Goal: Information Seeking & Learning: Learn about a topic

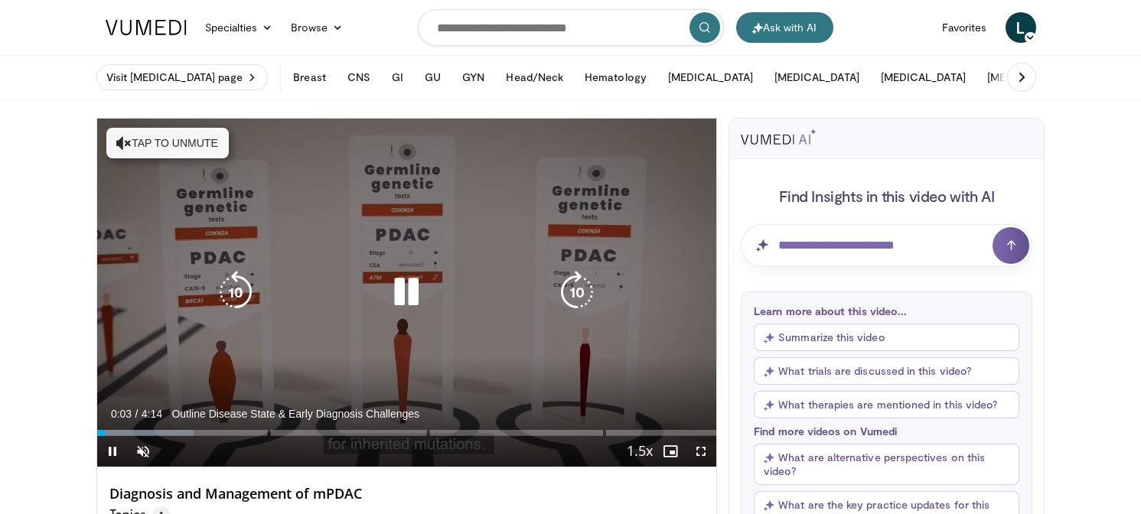
click at [179, 135] on button "Tap to unmute" at bounding box center [167, 143] width 122 height 31
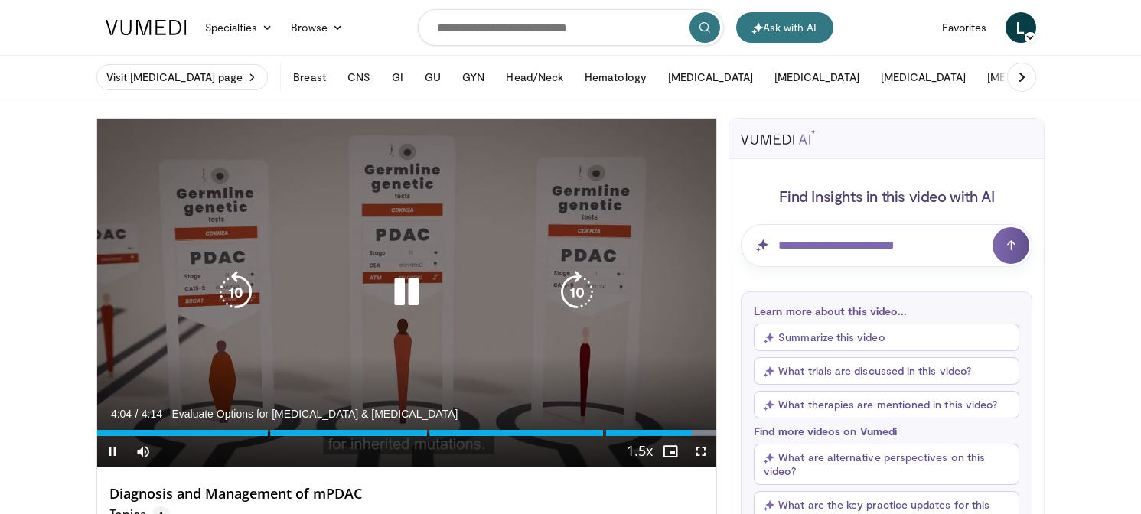
click at [231, 287] on icon "Video Player" at bounding box center [235, 292] width 43 height 43
click at [410, 292] on icon "Video Player" at bounding box center [406, 292] width 43 height 43
click at [402, 302] on icon "Video Player" at bounding box center [406, 292] width 43 height 43
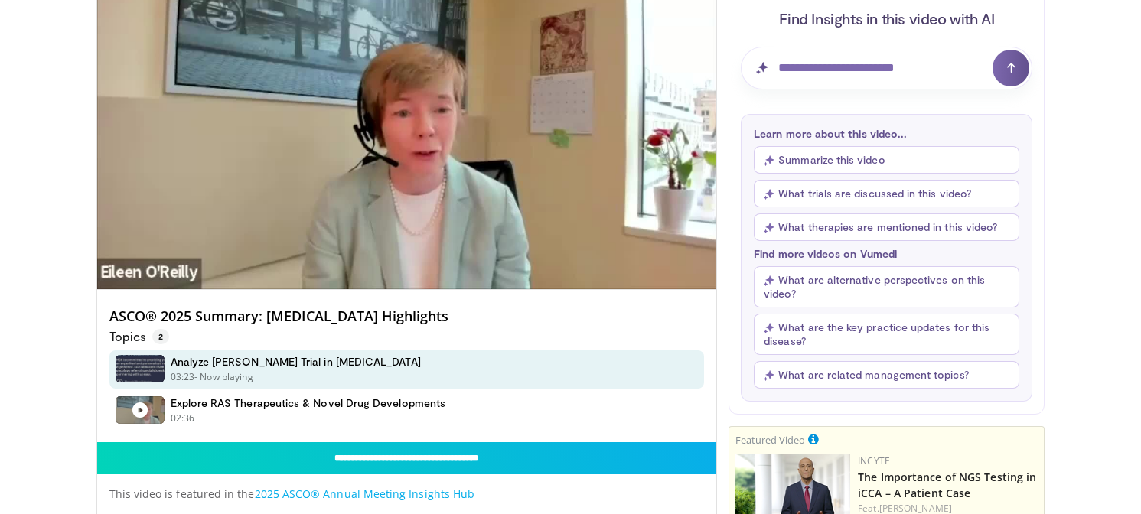
scroll to position [171, 0]
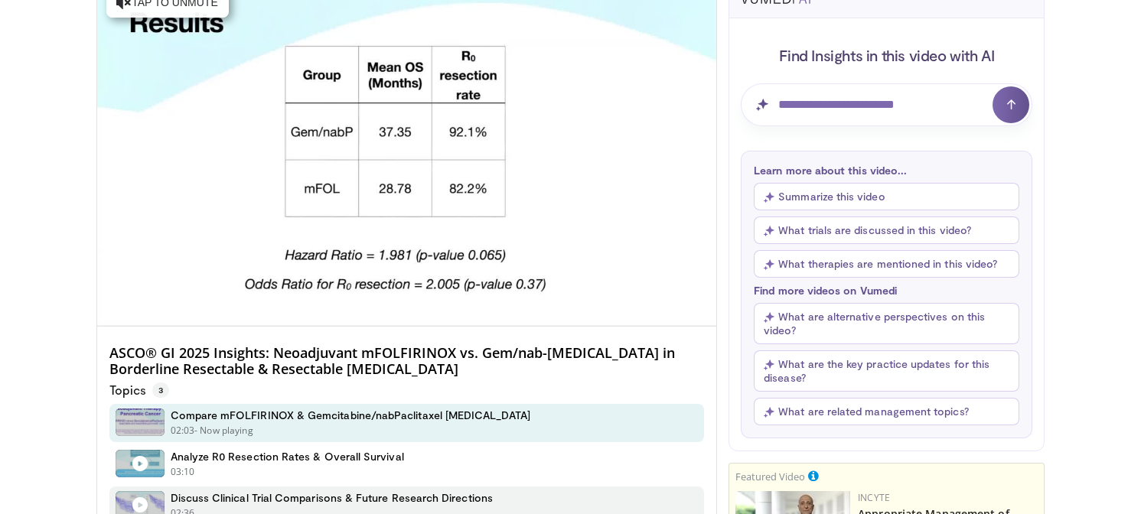
scroll to position [139, 0]
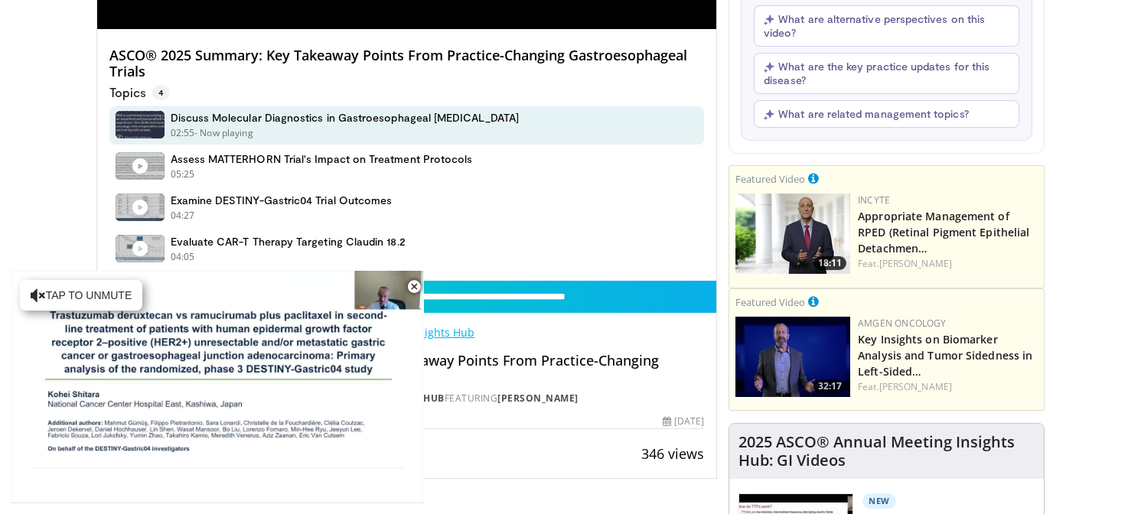
scroll to position [442, 0]
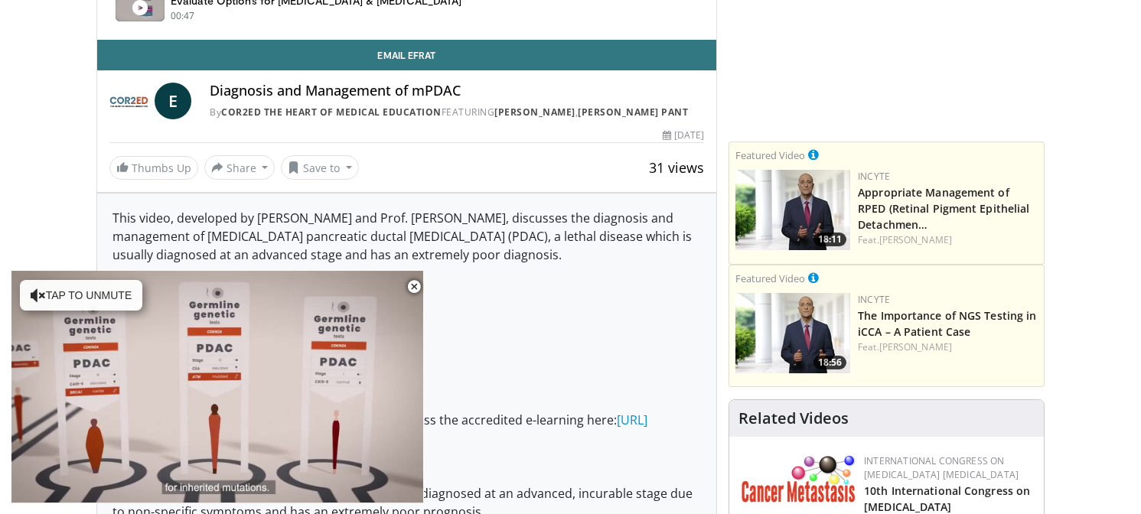
scroll to position [656, 0]
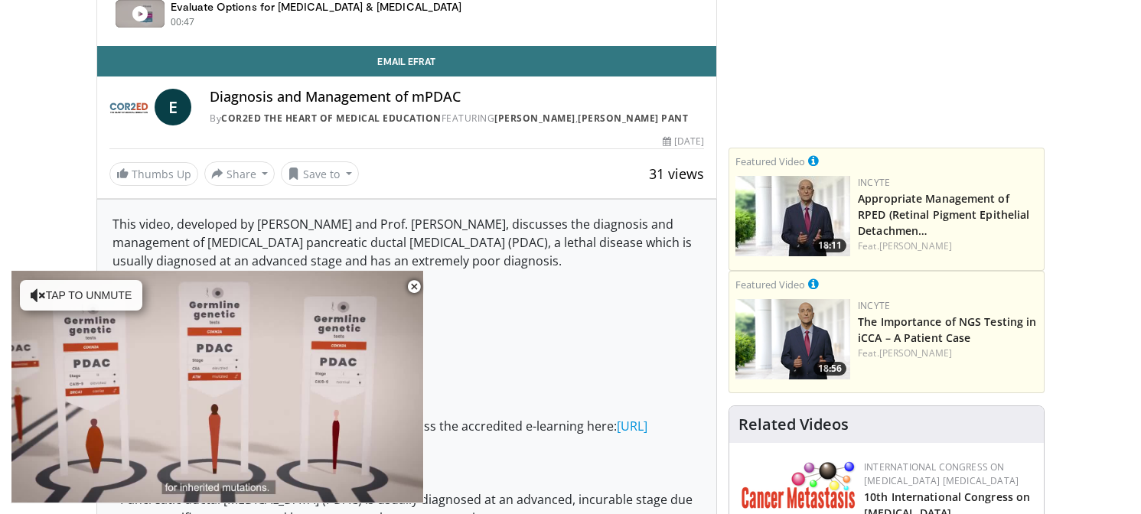
click at [126, 108] on img at bounding box center [129, 107] width 40 height 37
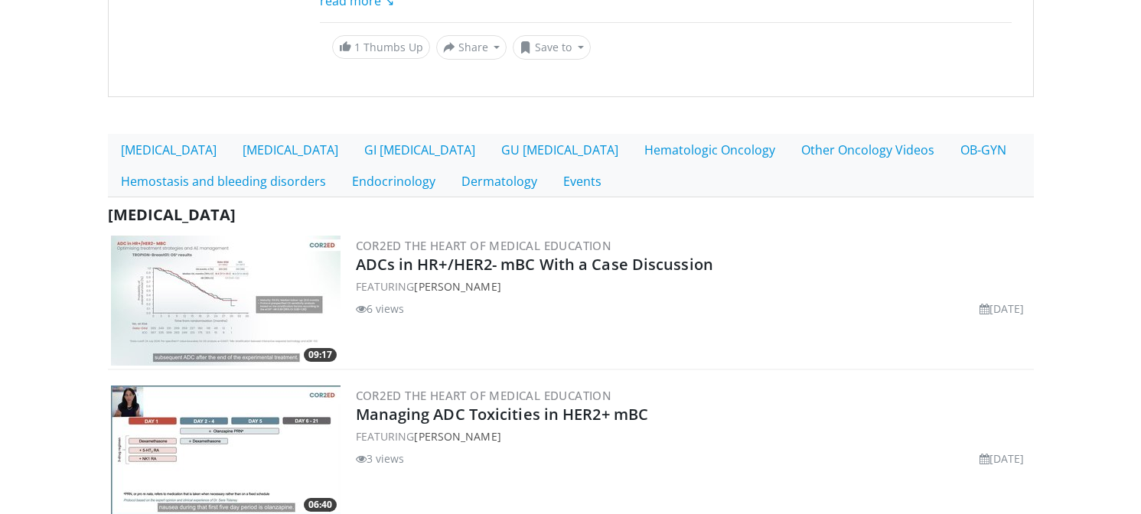
scroll to position [319, 0]
click at [488, 142] on link "GU [MEDICAL_DATA]" at bounding box center [559, 149] width 143 height 32
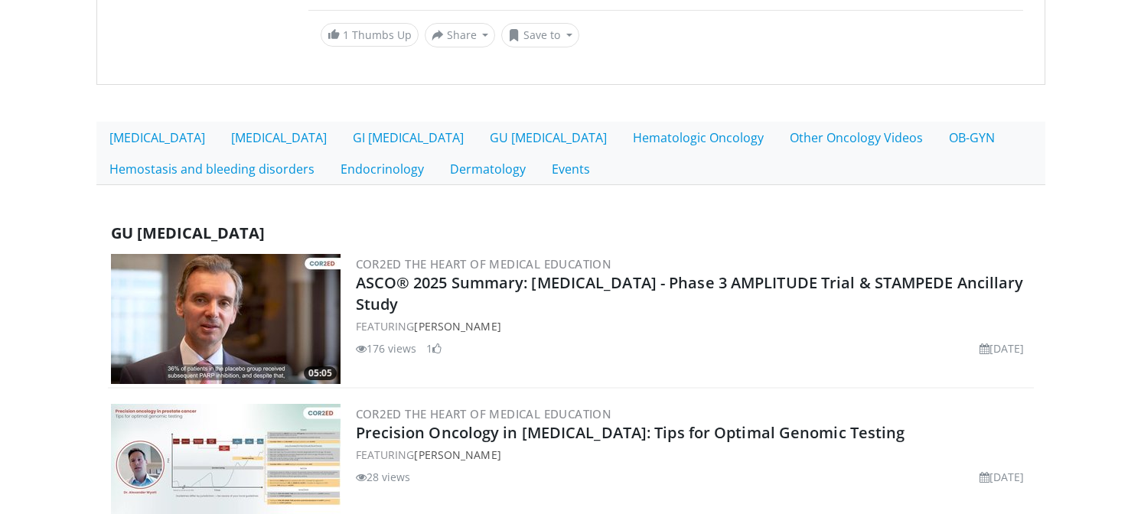
scroll to position [334, 0]
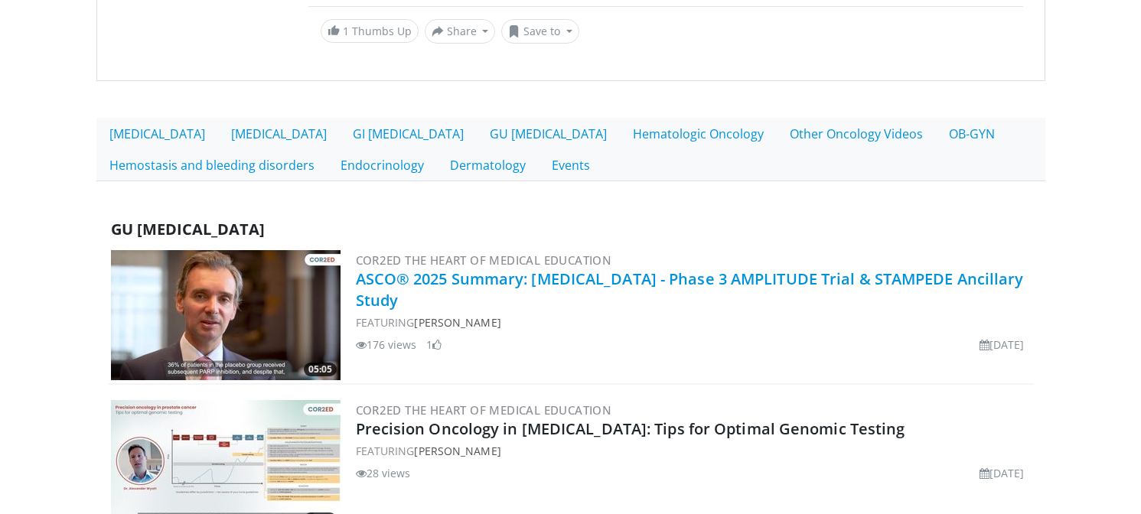
click at [494, 285] on link "ASCO® 2025 Summary: [MEDICAL_DATA] - Phase 3 AMPLITUDE Trial & STAMPEDE Ancilla…" at bounding box center [690, 290] width 668 height 42
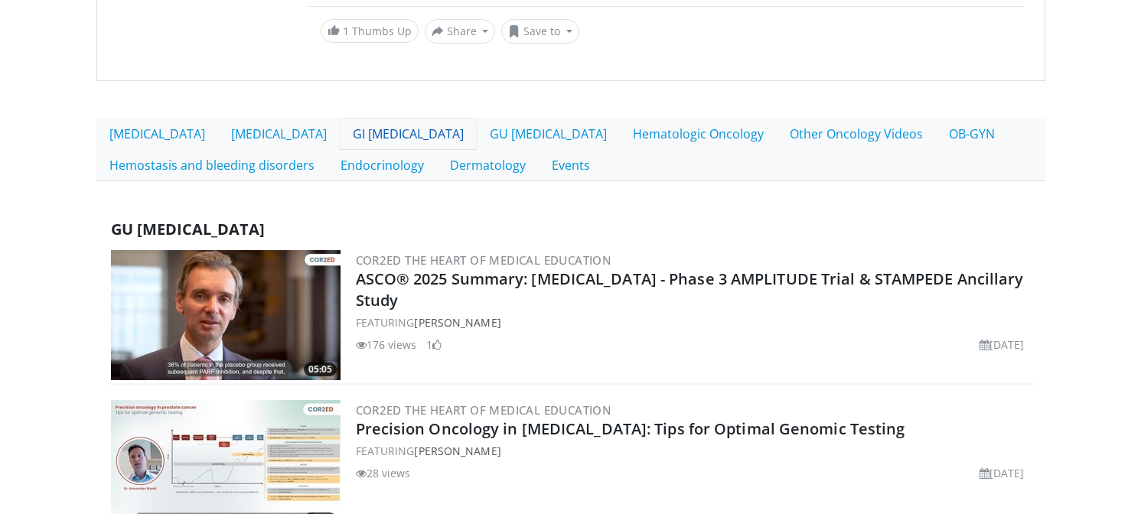
click at [343, 140] on link "GI [MEDICAL_DATA]" at bounding box center [408, 134] width 137 height 32
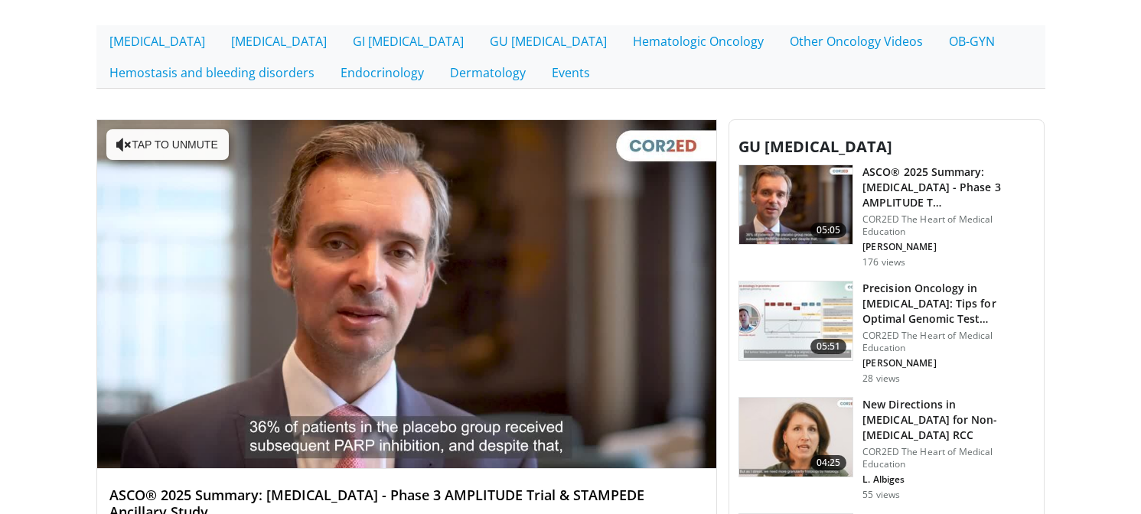
scroll to position [415, 0]
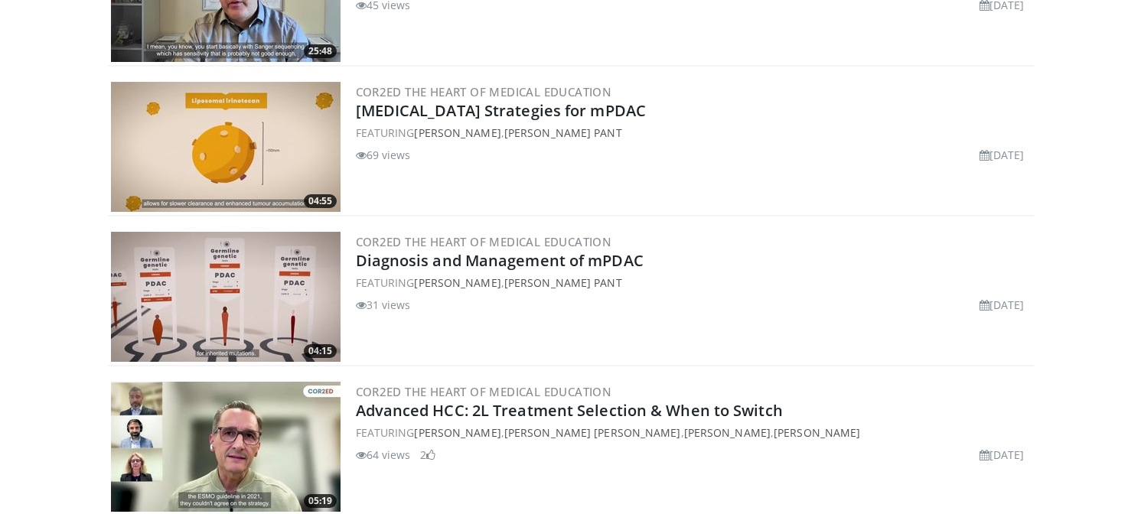
scroll to position [2004, 0]
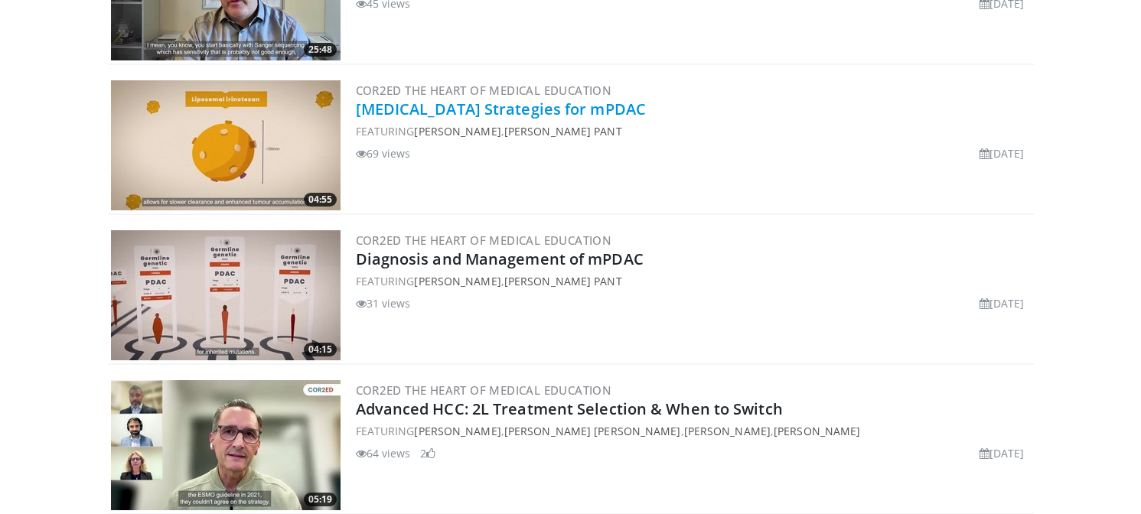
click at [521, 117] on link "Chemotherapy Strategies for mPDAC" at bounding box center [501, 109] width 291 height 21
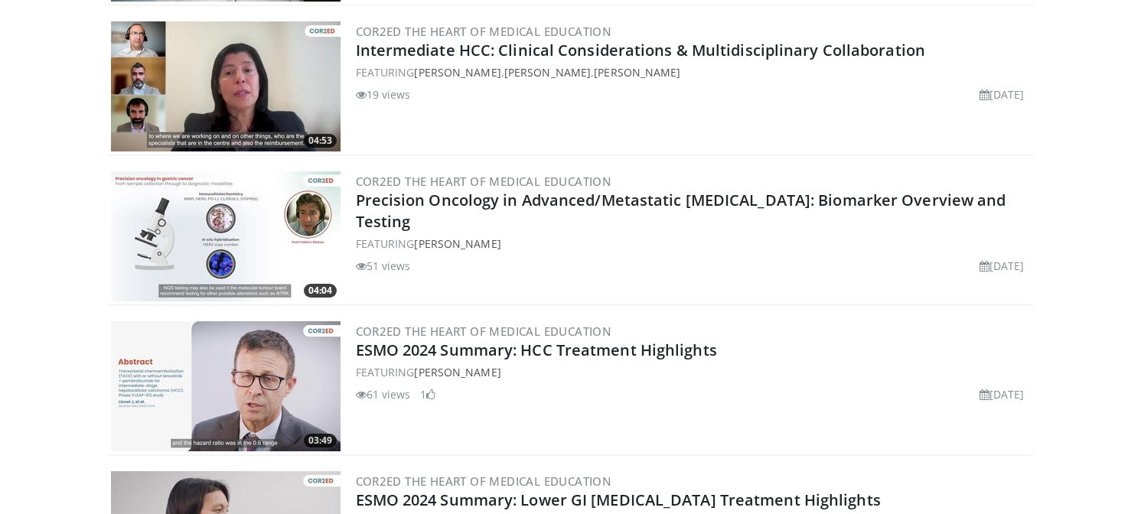
scroll to position [2662, 0]
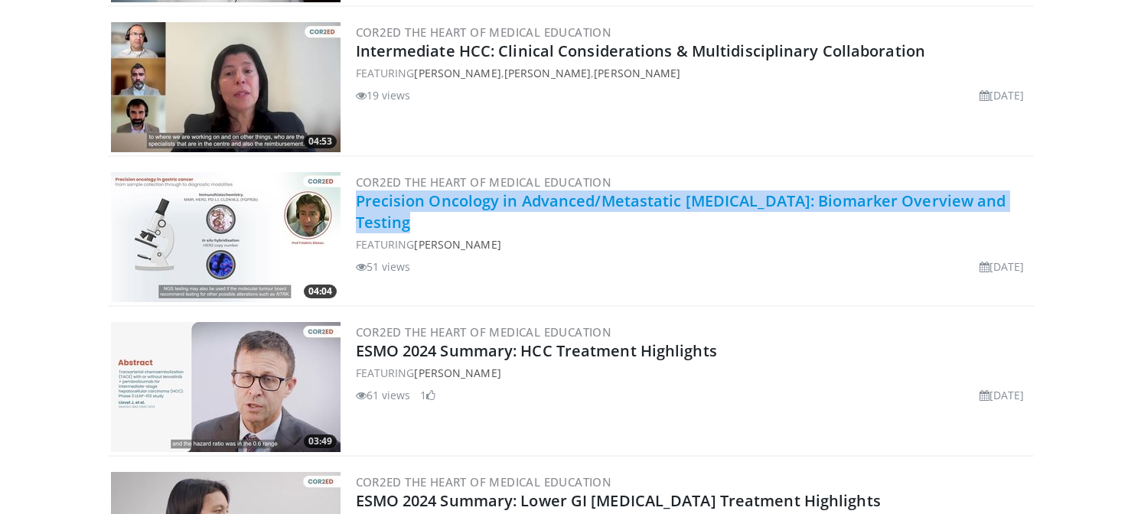
drag, startPoint x: 423, startPoint y: 225, endPoint x: 356, endPoint y: 206, distance: 70.0
click at [356, 206] on h2 "Precision Oncology in Advanced/Metastatic [MEDICAL_DATA]: Biomarker Overview an…" at bounding box center [693, 212] width 675 height 43
copy link "Precision Oncology in Advanced/Metastatic [MEDICAL_DATA]: Biomarker Overview an…"
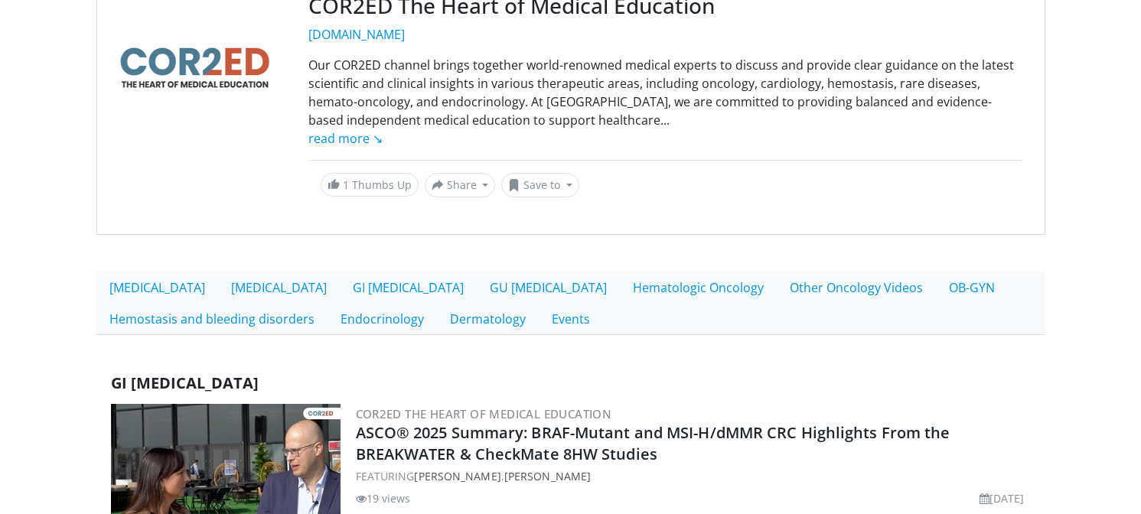
scroll to position [179, 0]
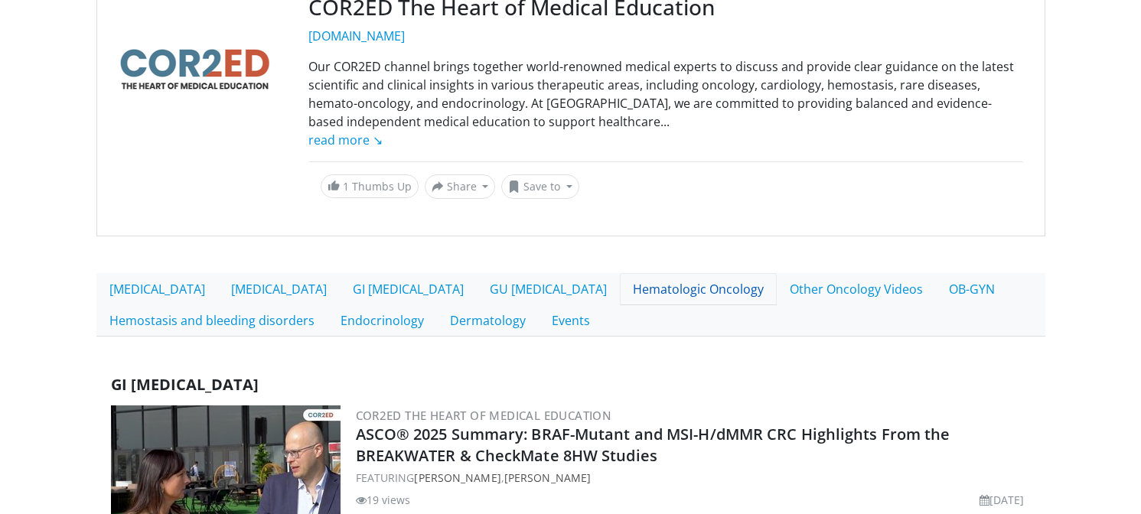
click at [620, 290] on link "Hematologic Oncology" at bounding box center [698, 289] width 157 height 32
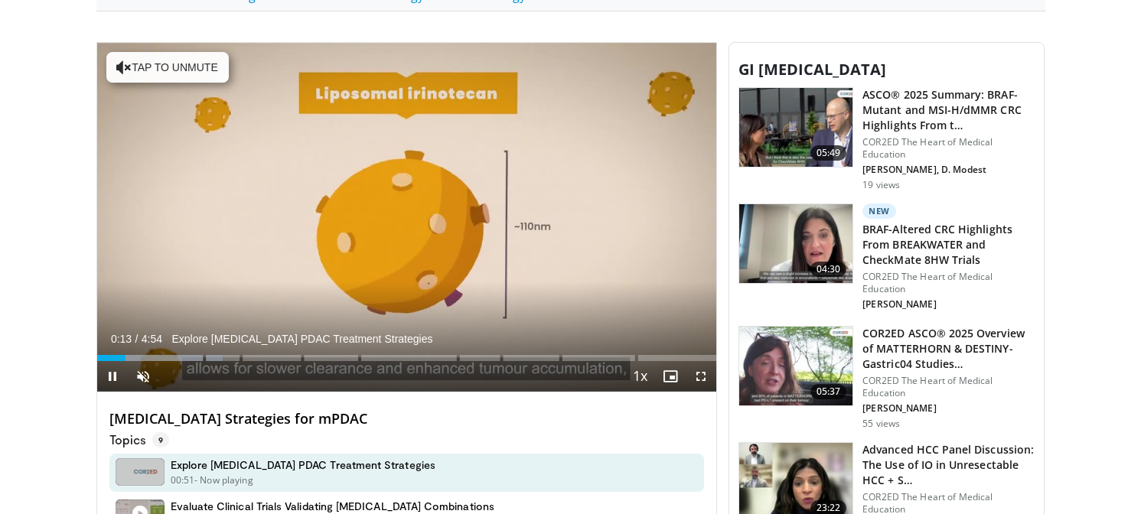
scroll to position [526, 0]
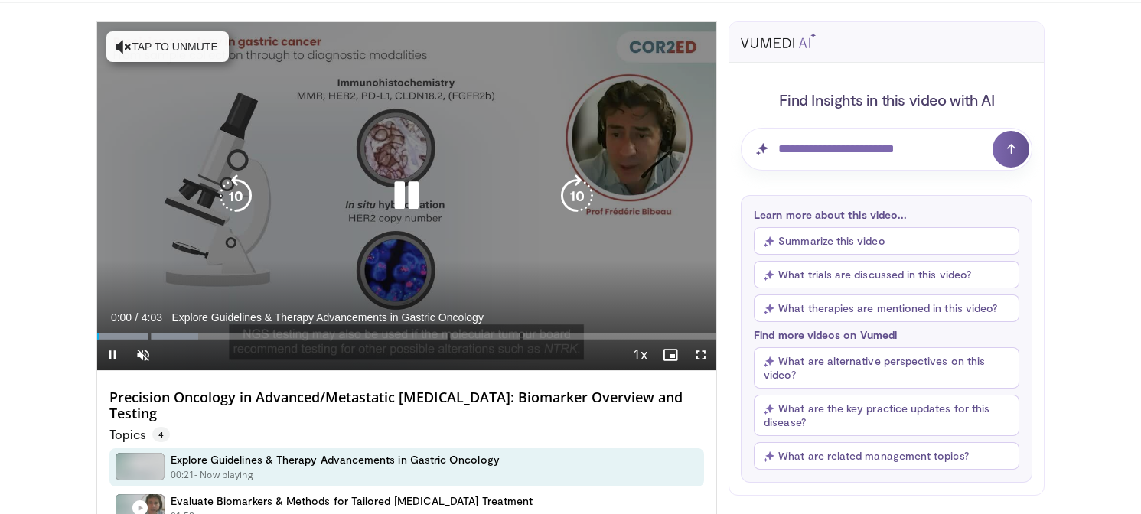
scroll to position [99, 0]
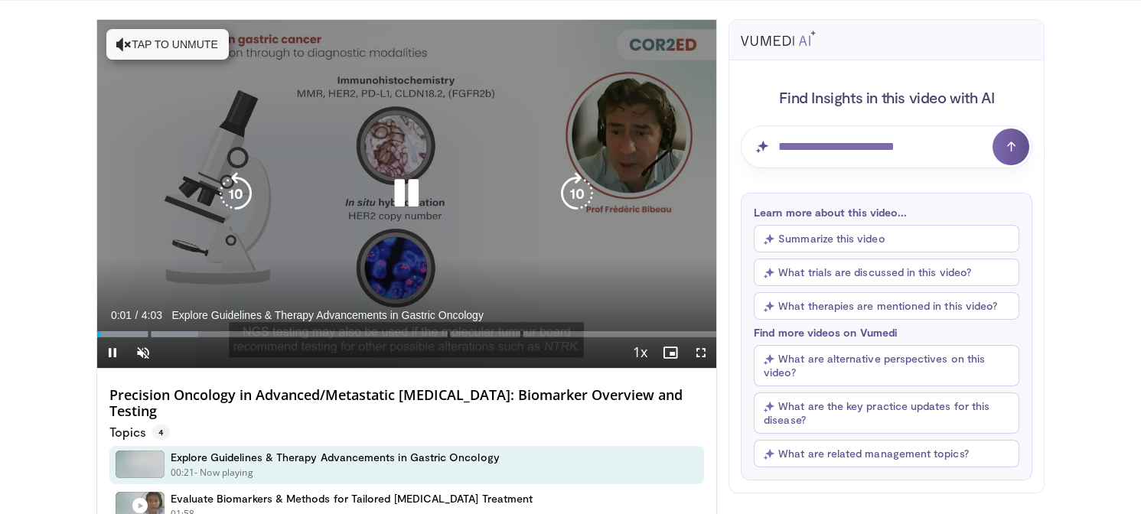
click at [195, 40] on button "Tap to unmute" at bounding box center [167, 44] width 122 height 31
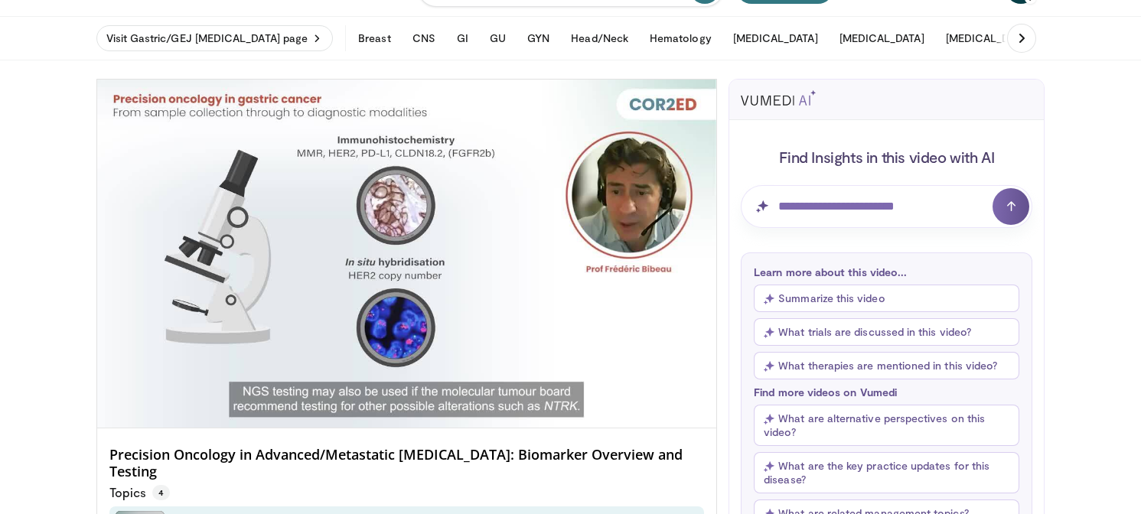
scroll to position [44, 0]
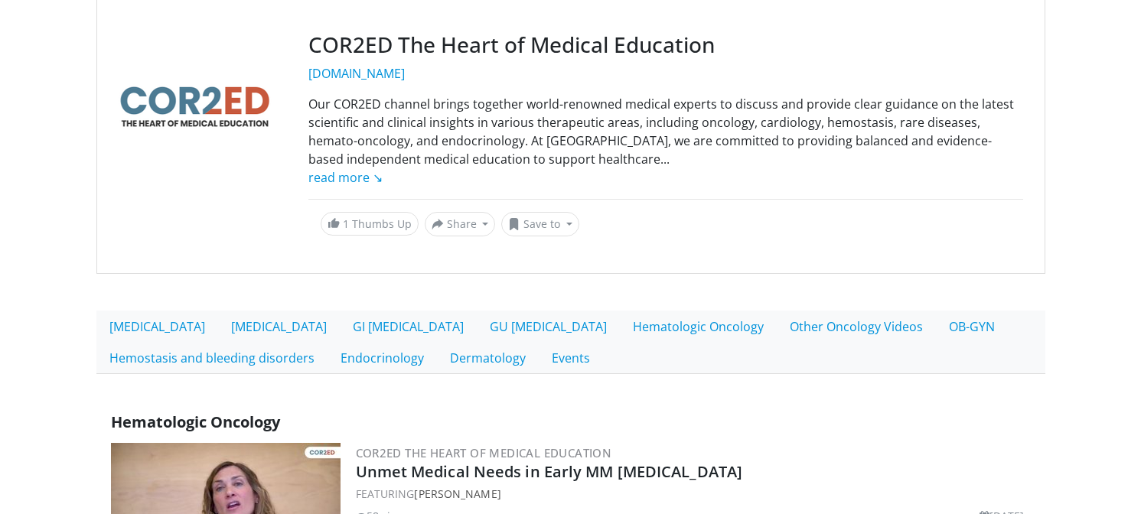
scroll to position [218, 0]
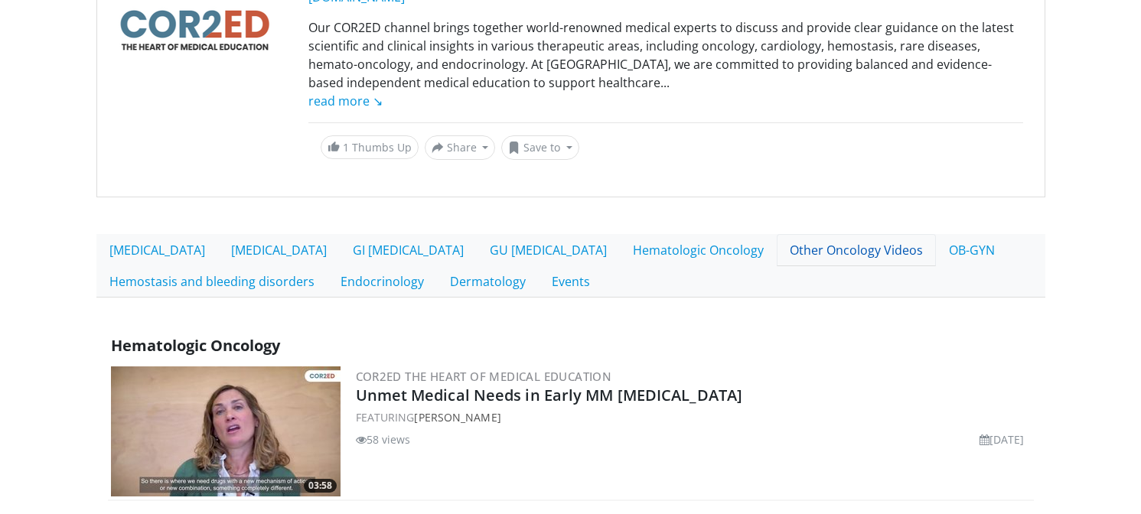
click at [777, 255] on link "Other Oncology Videos" at bounding box center [856, 250] width 159 height 32
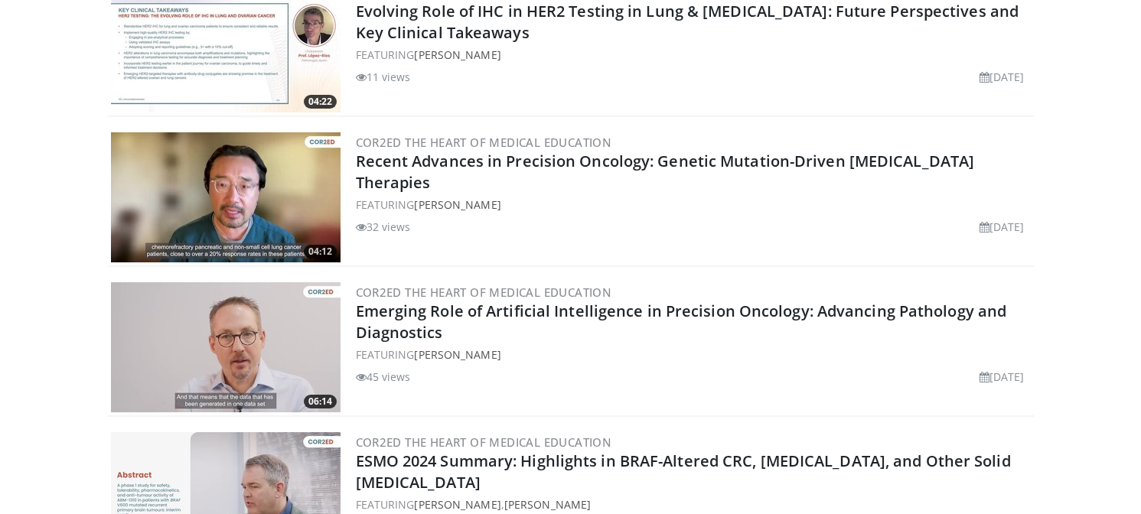
scroll to position [1199, 0]
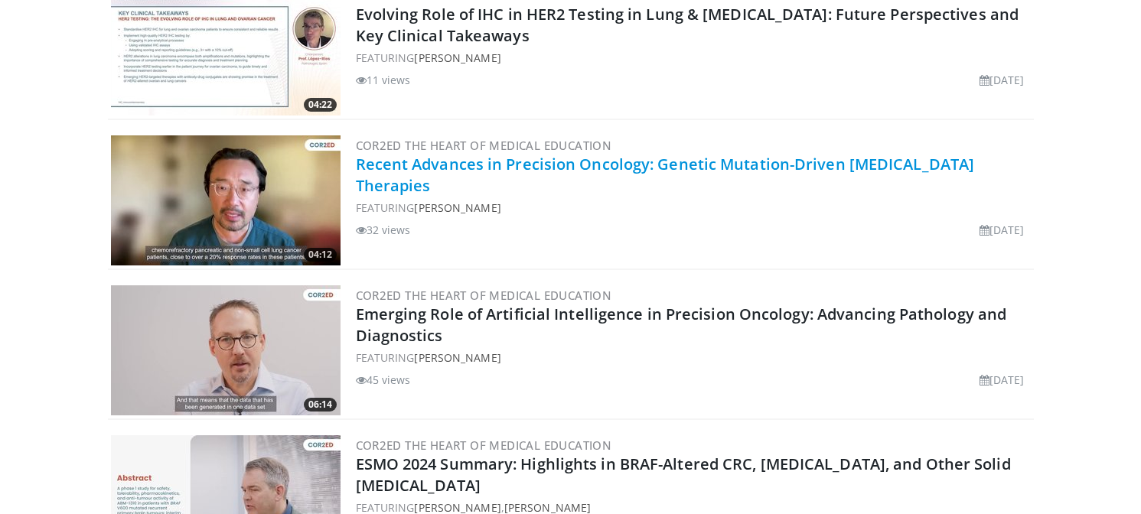
click at [531, 170] on link "Recent Advances in Precision Oncology: Genetic Mutation-Driven [MEDICAL_DATA] T…" at bounding box center [665, 175] width 619 height 42
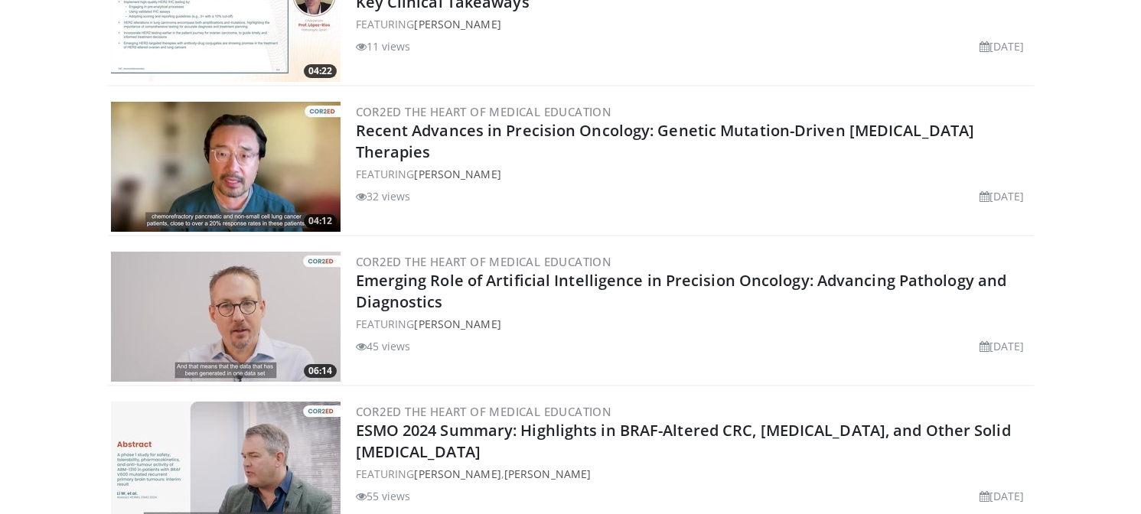
scroll to position [1236, 0]
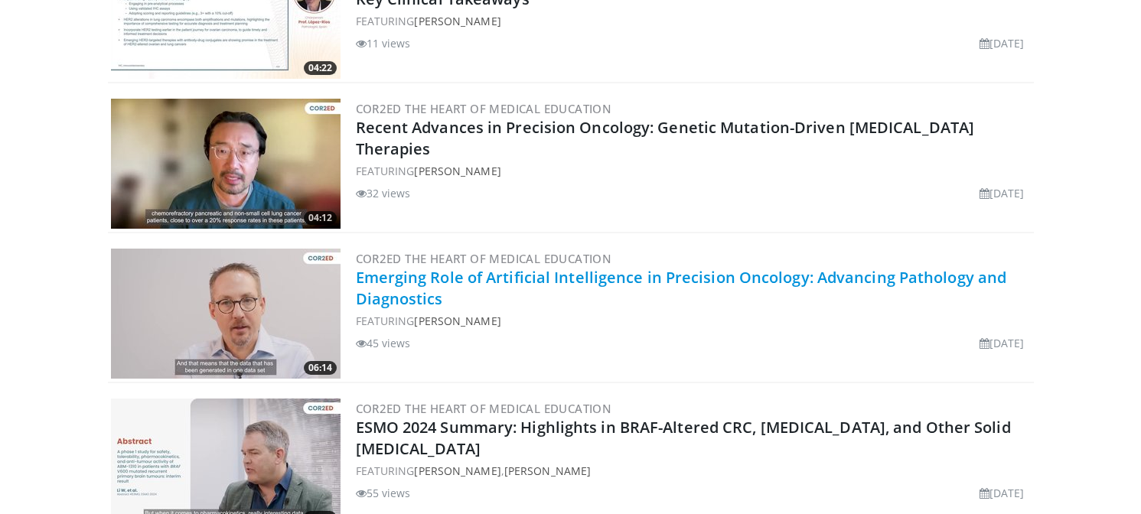
click at [656, 275] on link "Emerging Role of Artificial Intelligence in Precision Oncology: Advancing Patho…" at bounding box center [681, 288] width 651 height 42
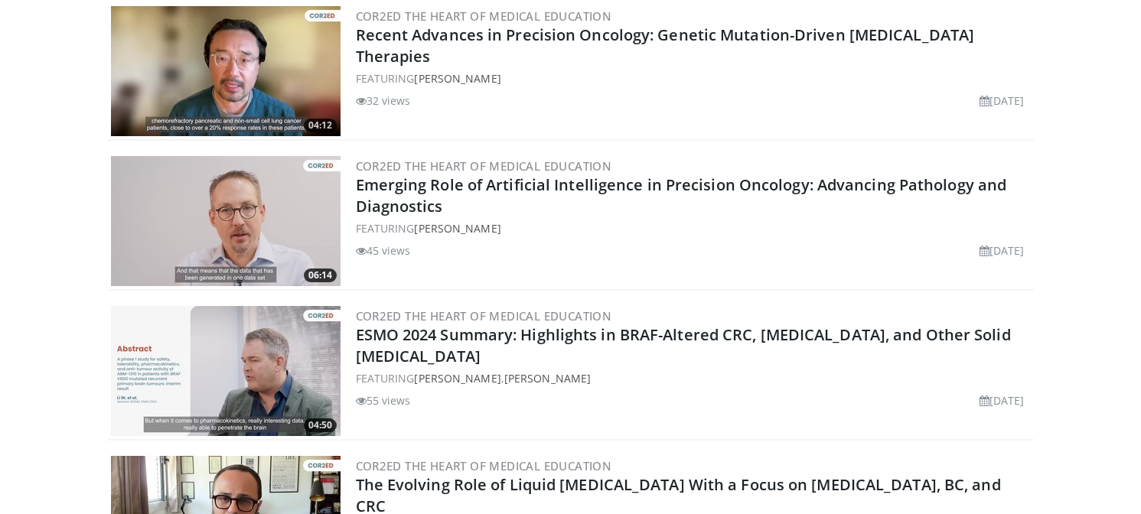
scroll to position [1330, 0]
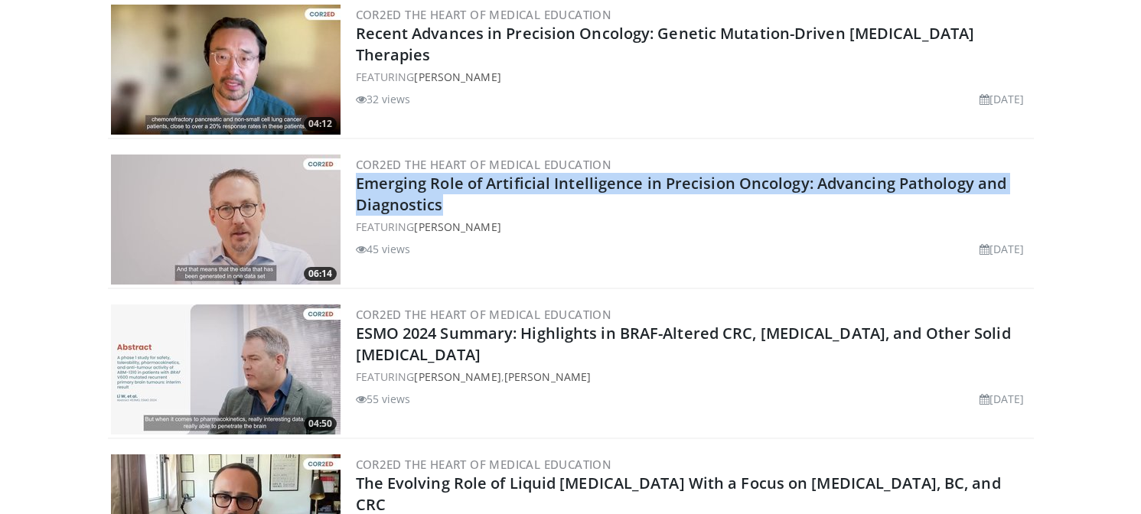
drag, startPoint x: 455, startPoint y: 204, endPoint x: 353, endPoint y: 181, distance: 105.2
click at [353, 181] on div "06:14 COR2ED The Heart of Medical Education Emerging Role of Artificial Intelli…" at bounding box center [571, 220] width 926 height 138
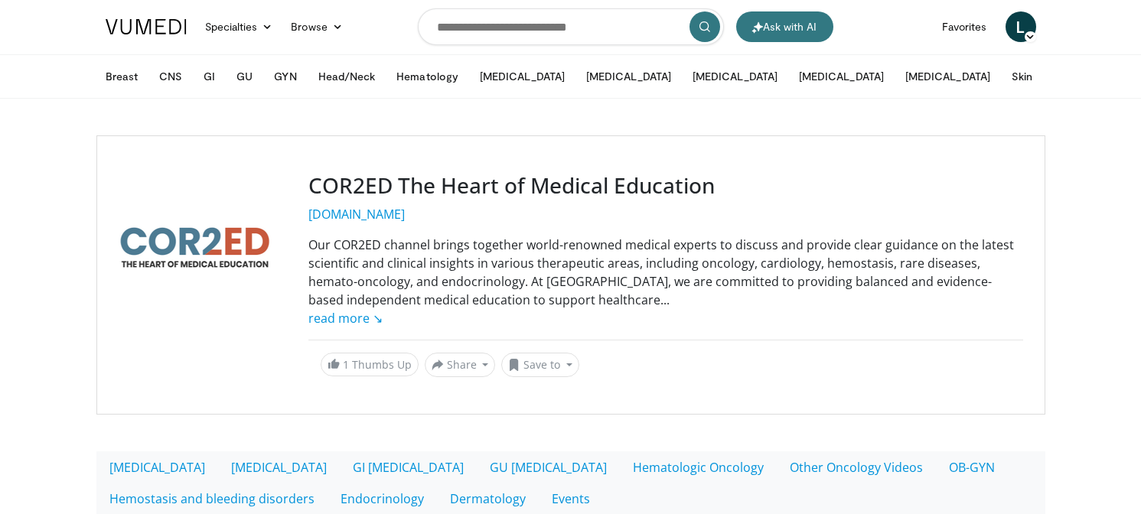
scroll to position [0, 0]
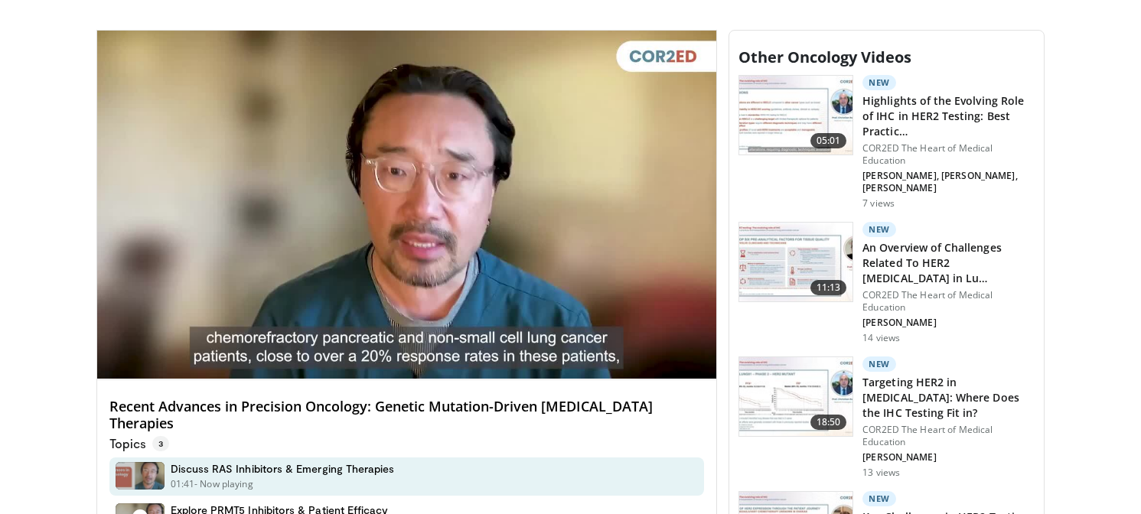
scroll to position [540, 0]
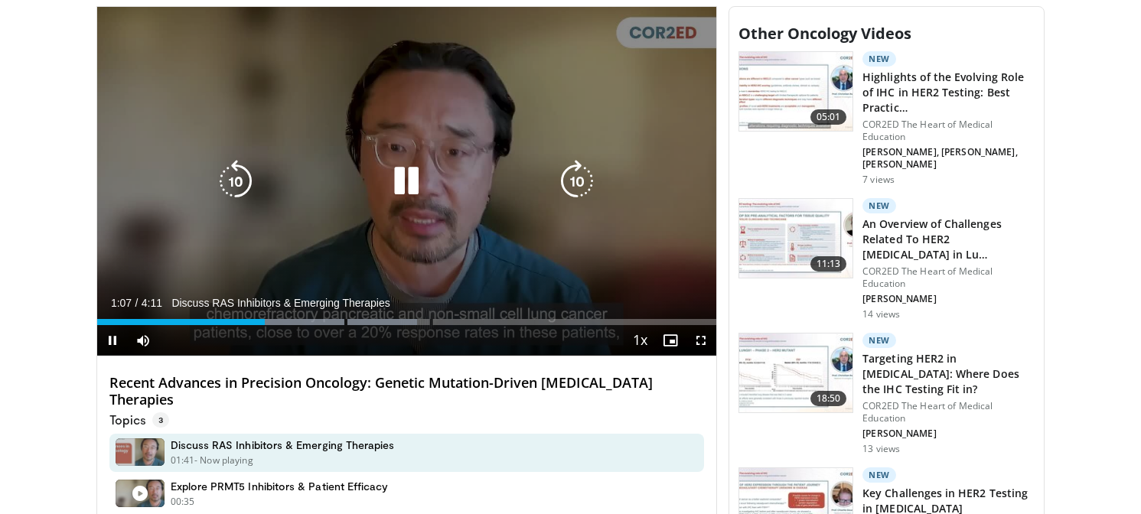
click at [243, 171] on icon "Video Player" at bounding box center [235, 181] width 43 height 43
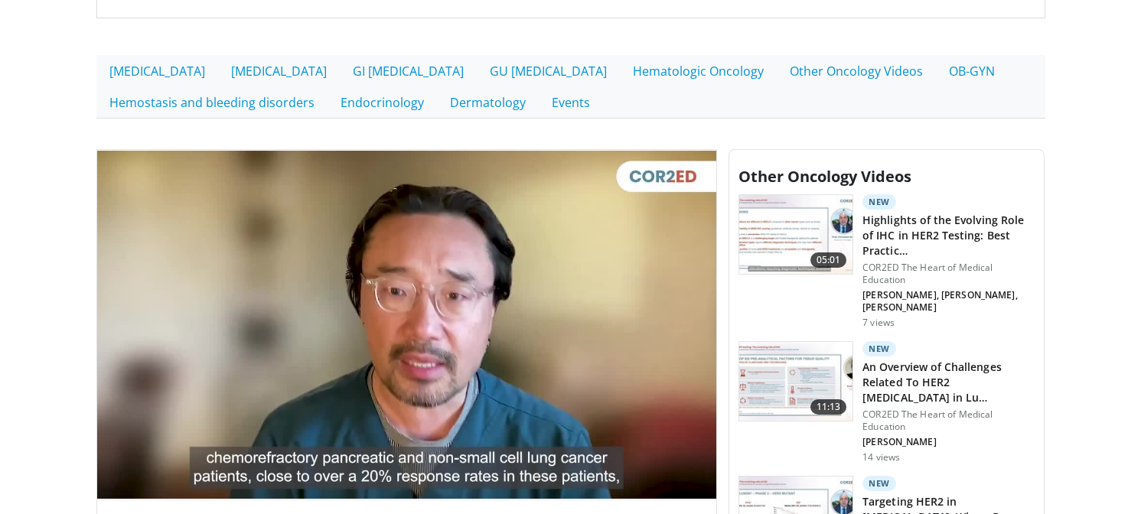
scroll to position [382, 0]
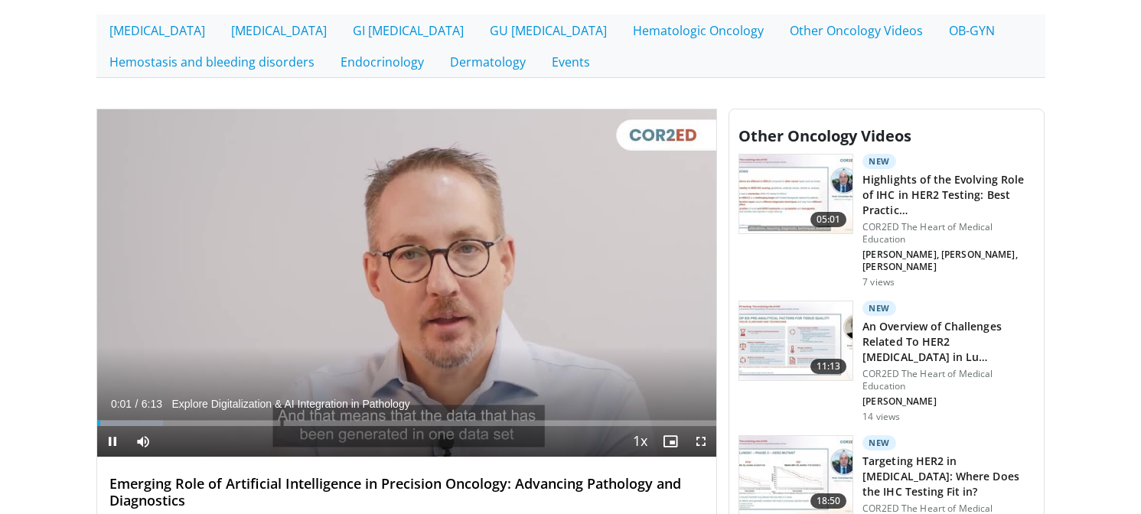
scroll to position [450, 0]
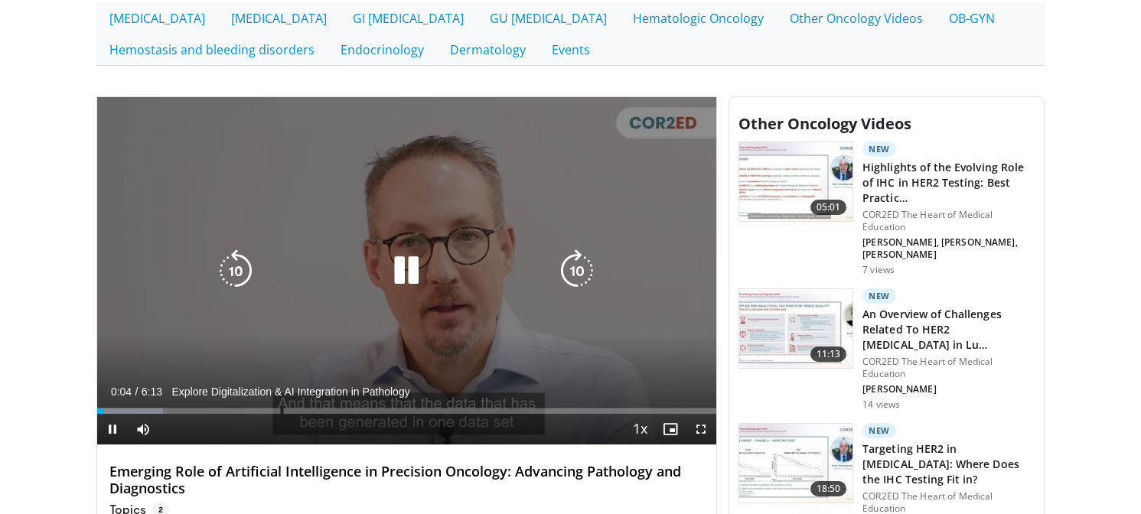
click at [414, 274] on icon "Video Player" at bounding box center [406, 270] width 43 height 43
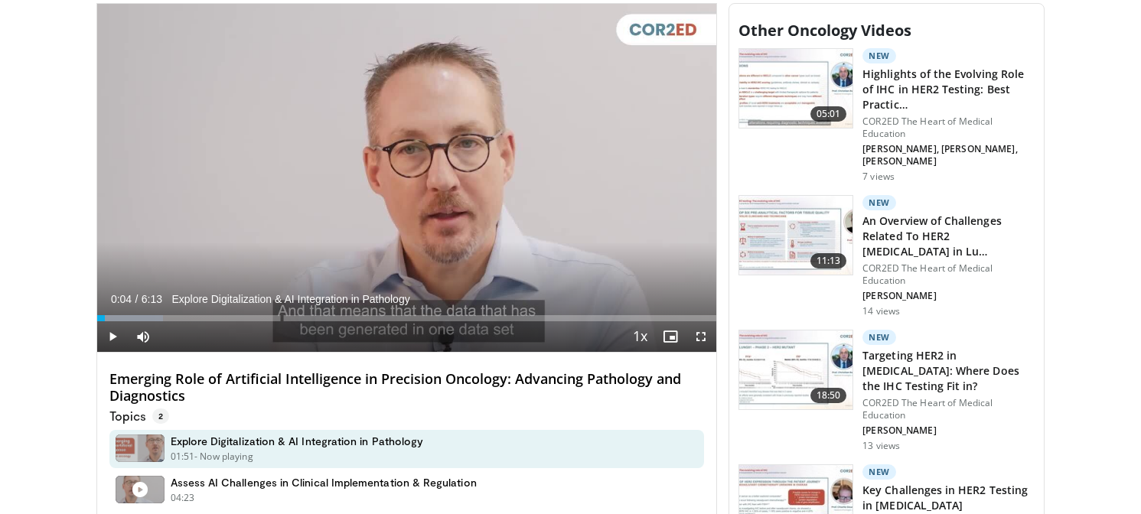
scroll to position [539, 0]
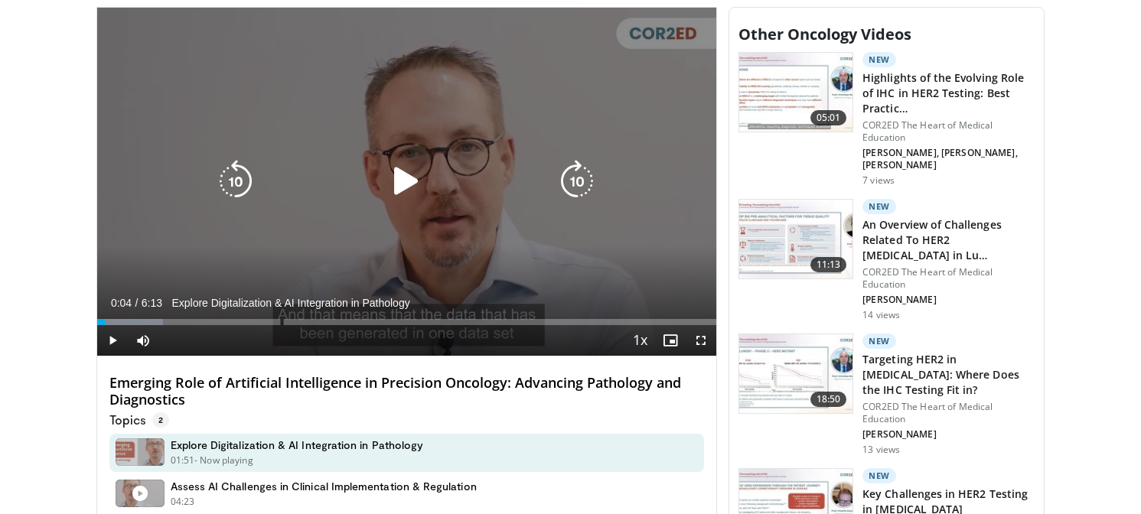
click at [406, 187] on icon "Video Player" at bounding box center [406, 181] width 43 height 43
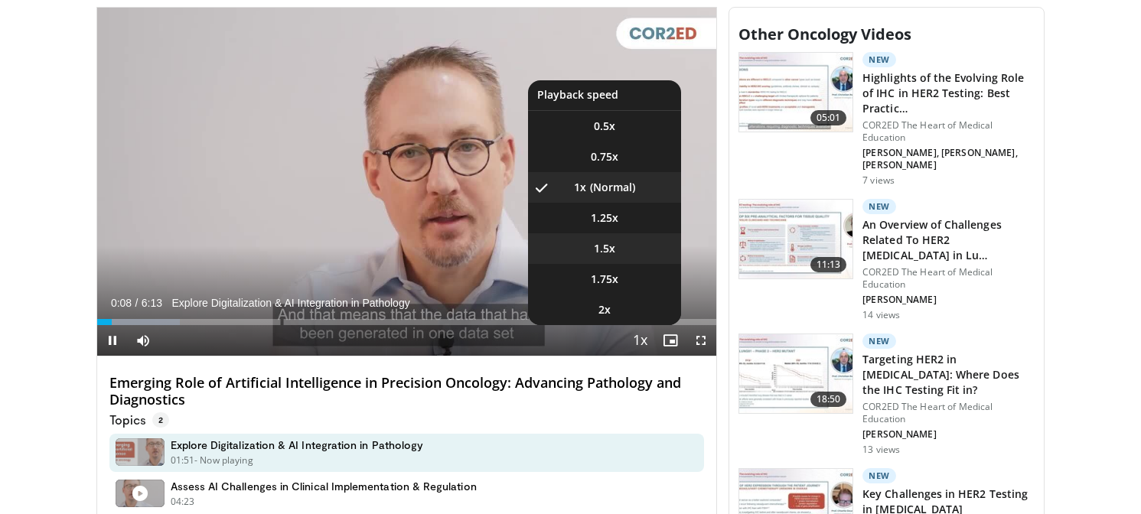
click at [632, 246] on li "1.5x" at bounding box center [604, 248] width 153 height 31
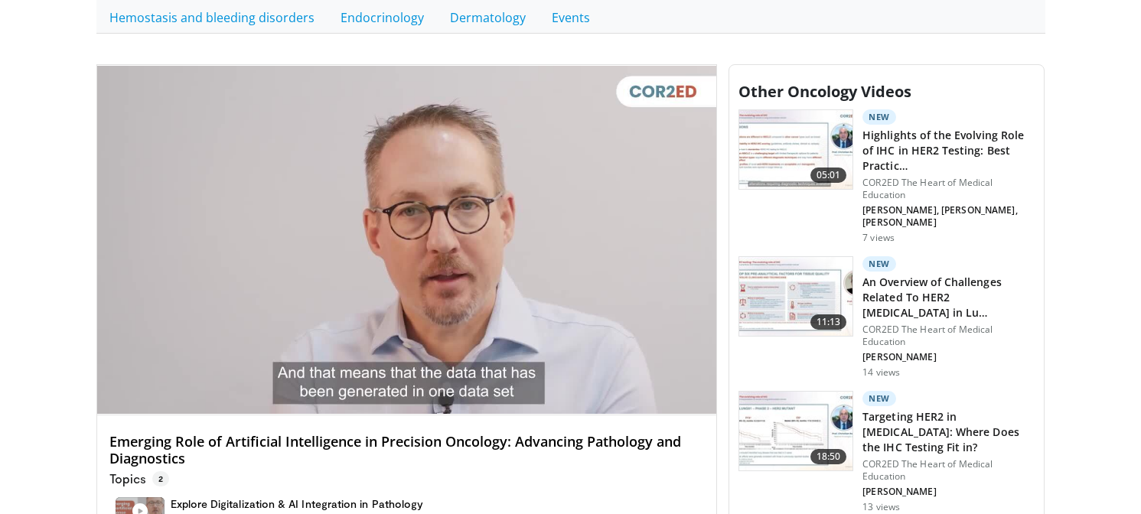
scroll to position [480, 0]
